Goal: Register for event/course

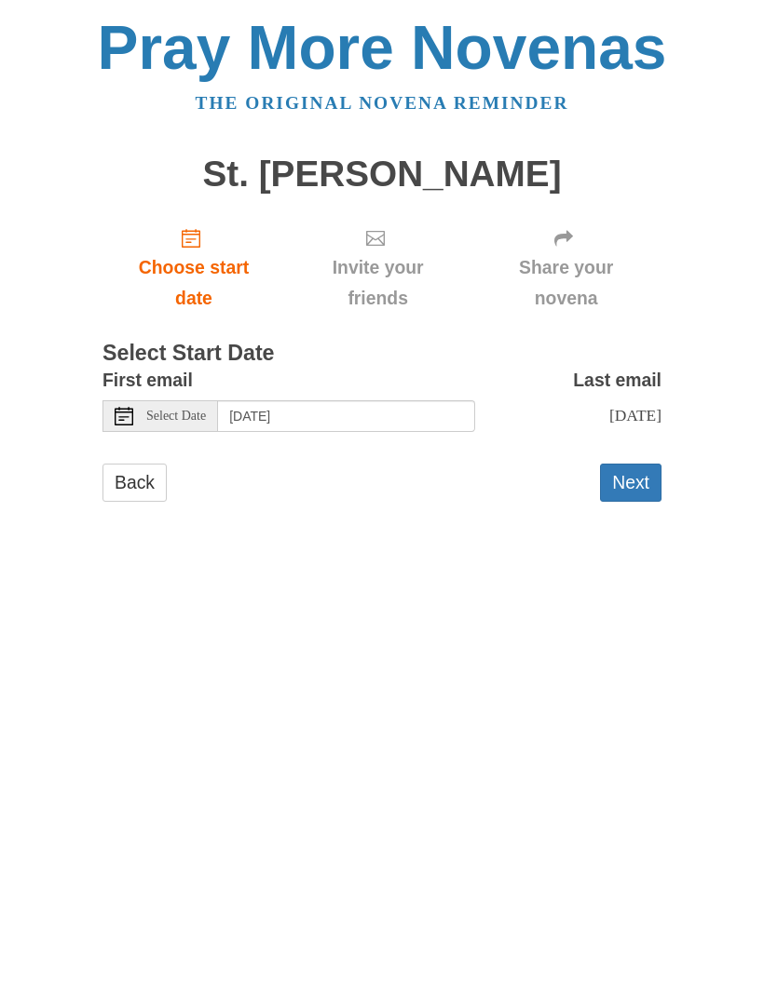
click at [641, 488] on button "Next" at bounding box center [630, 483] width 61 height 38
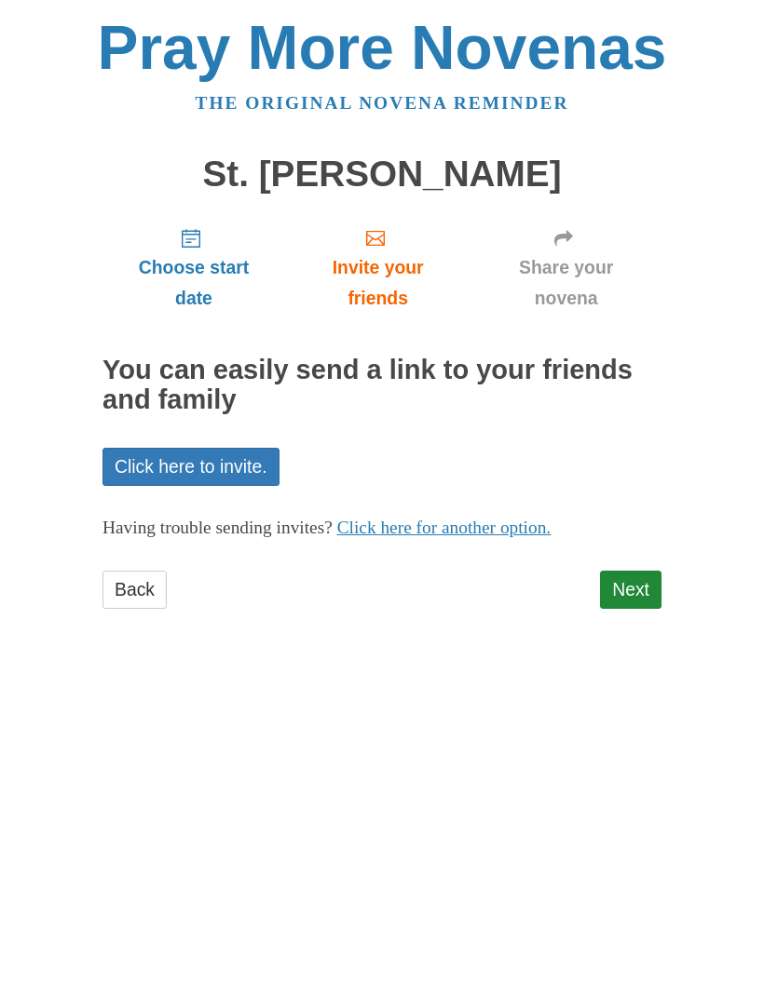
click at [644, 589] on link "Next" at bounding box center [630, 590] width 61 height 38
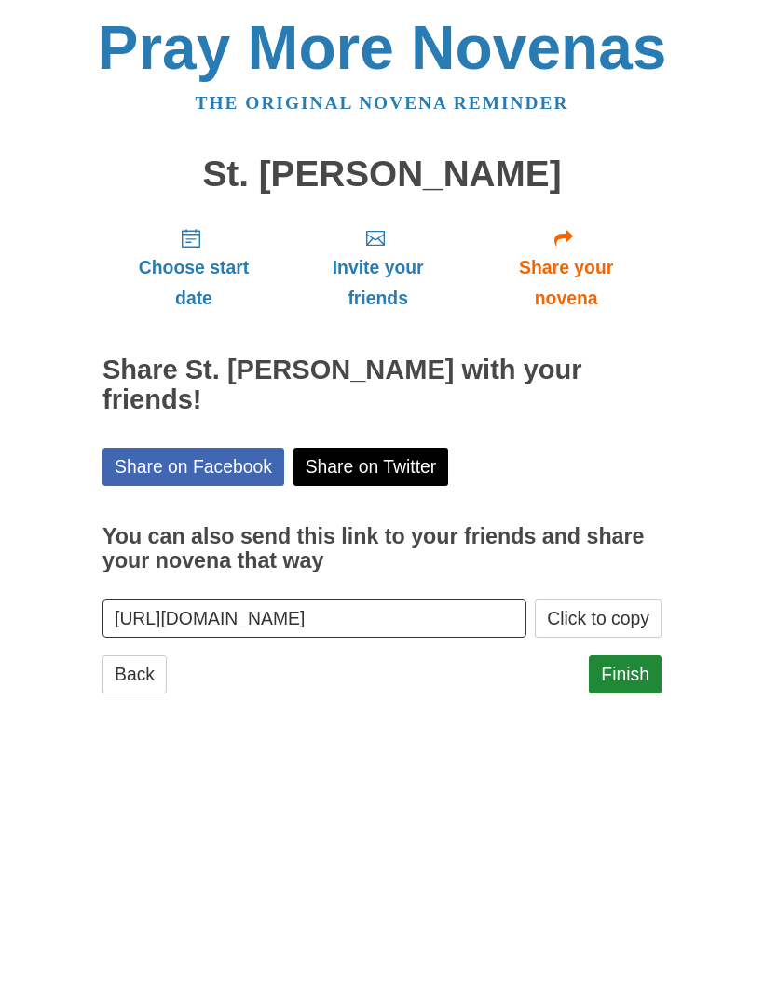
click at [639, 656] on link "Finish" at bounding box center [625, 675] width 73 height 38
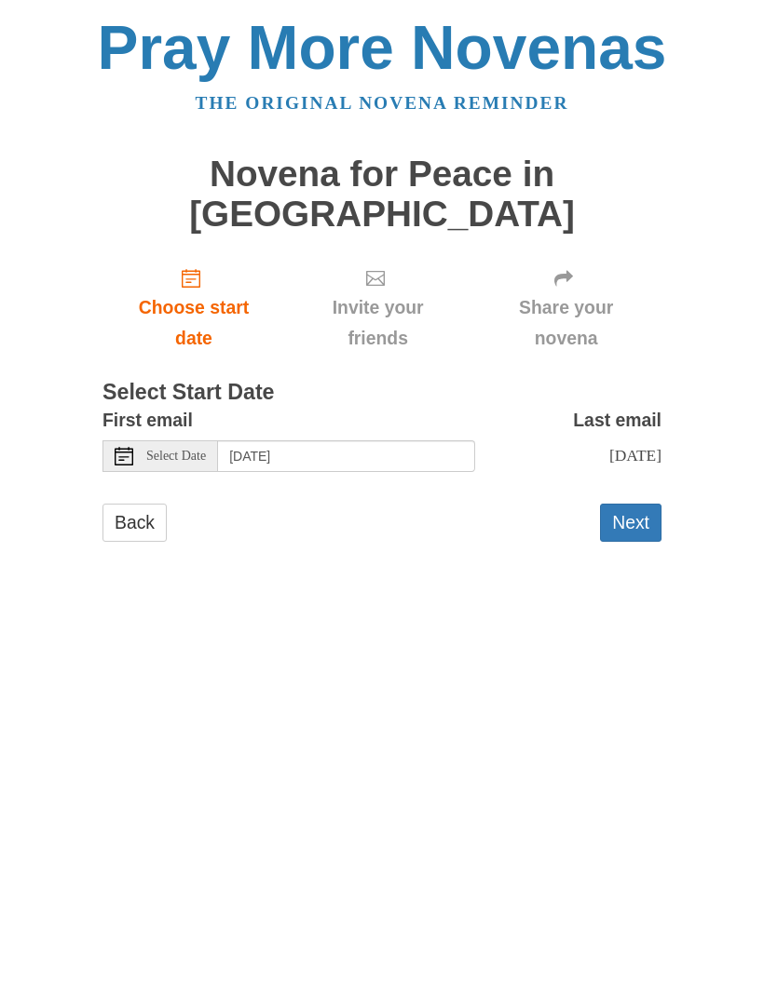
click at [641, 504] on button "Next" at bounding box center [630, 523] width 61 height 38
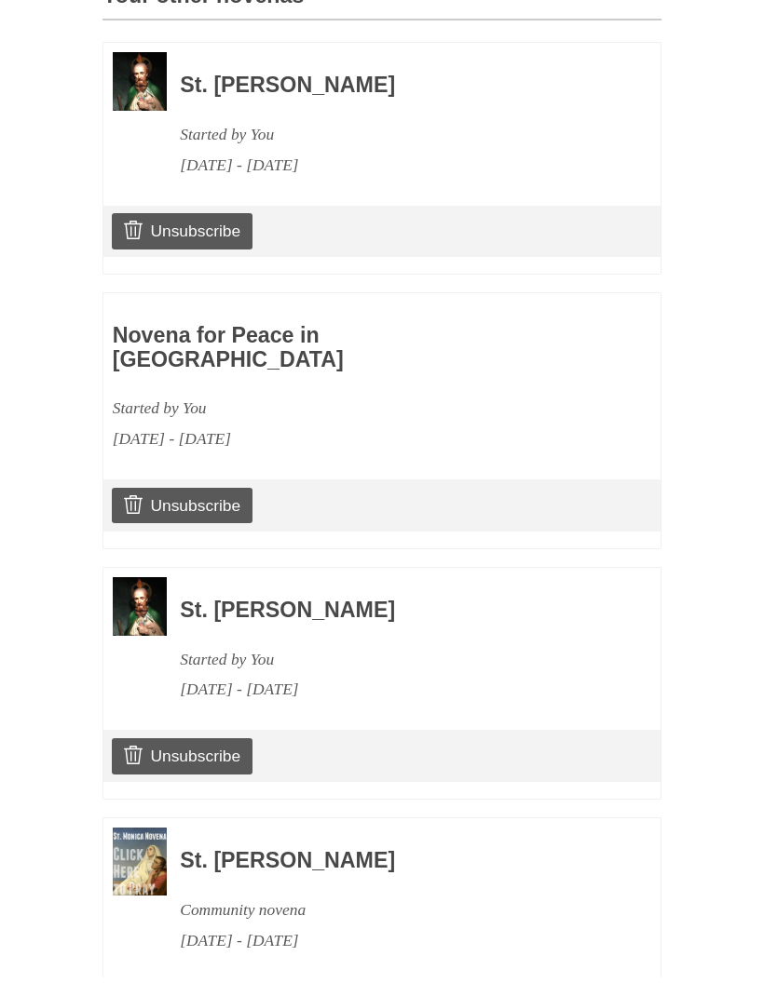
scroll to position [906, 0]
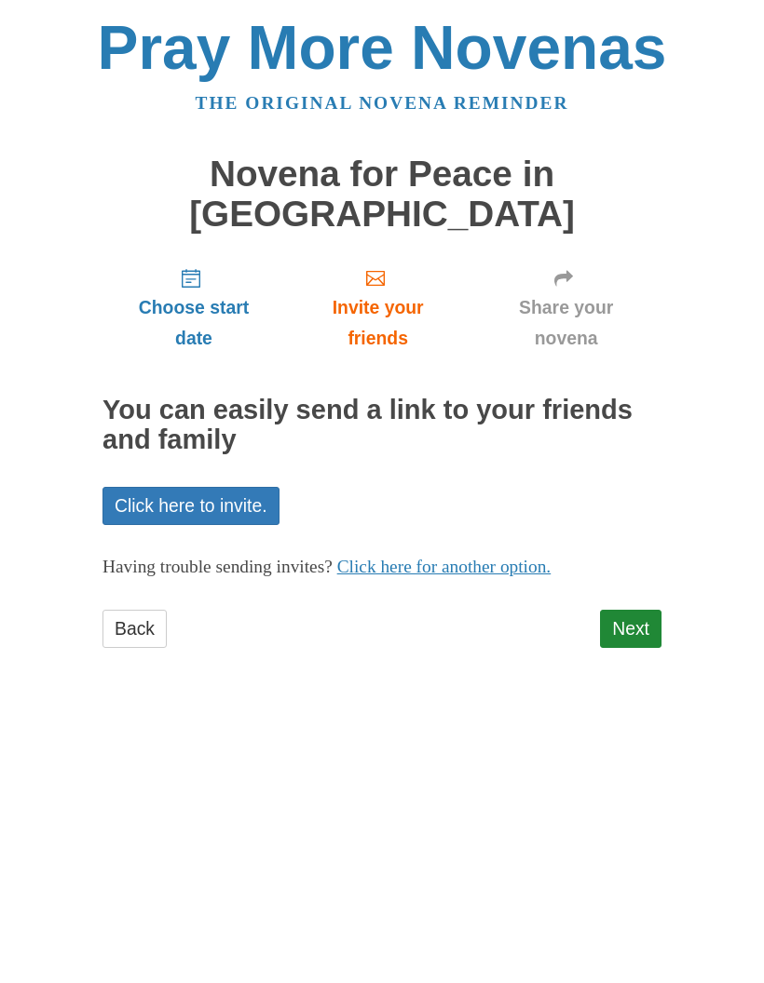
click at [647, 610] on link "Next" at bounding box center [630, 629] width 61 height 38
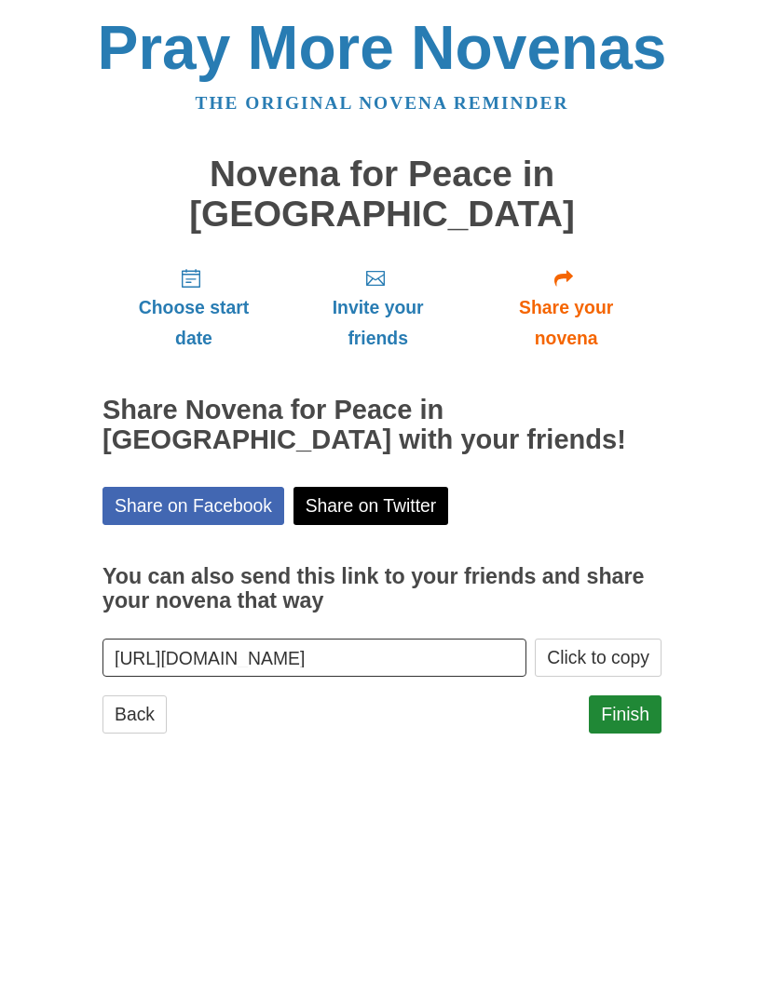
click at [647, 696] on link "Finish" at bounding box center [625, 715] width 73 height 38
